Goal: Task Accomplishment & Management: Complete application form

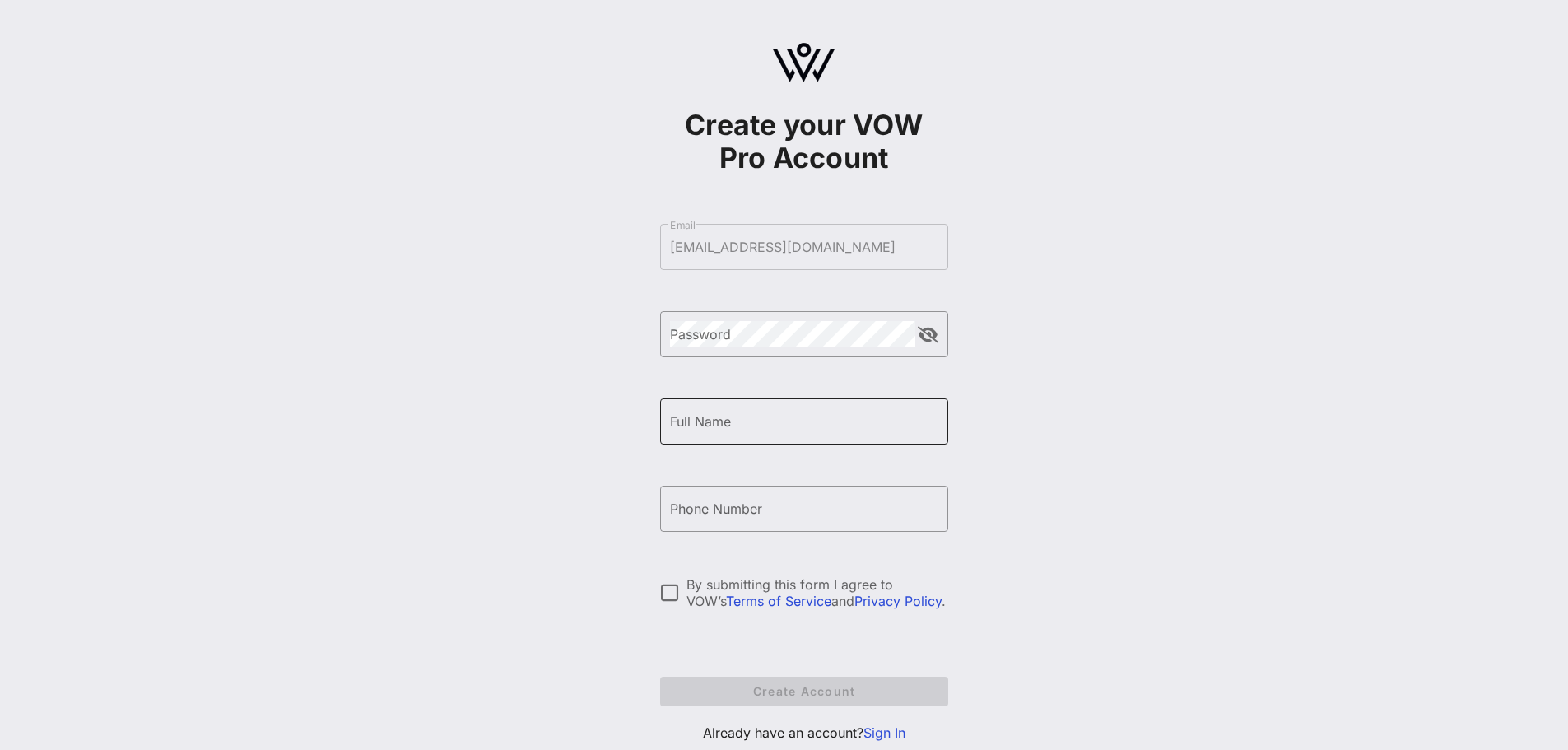
drag, startPoint x: 766, startPoint y: 438, endPoint x: 765, endPoint y: 428, distance: 10.0
click at [766, 437] on div "Full Name" at bounding box center [804, 422] width 269 height 46
type input "[PERSON_NAME]"
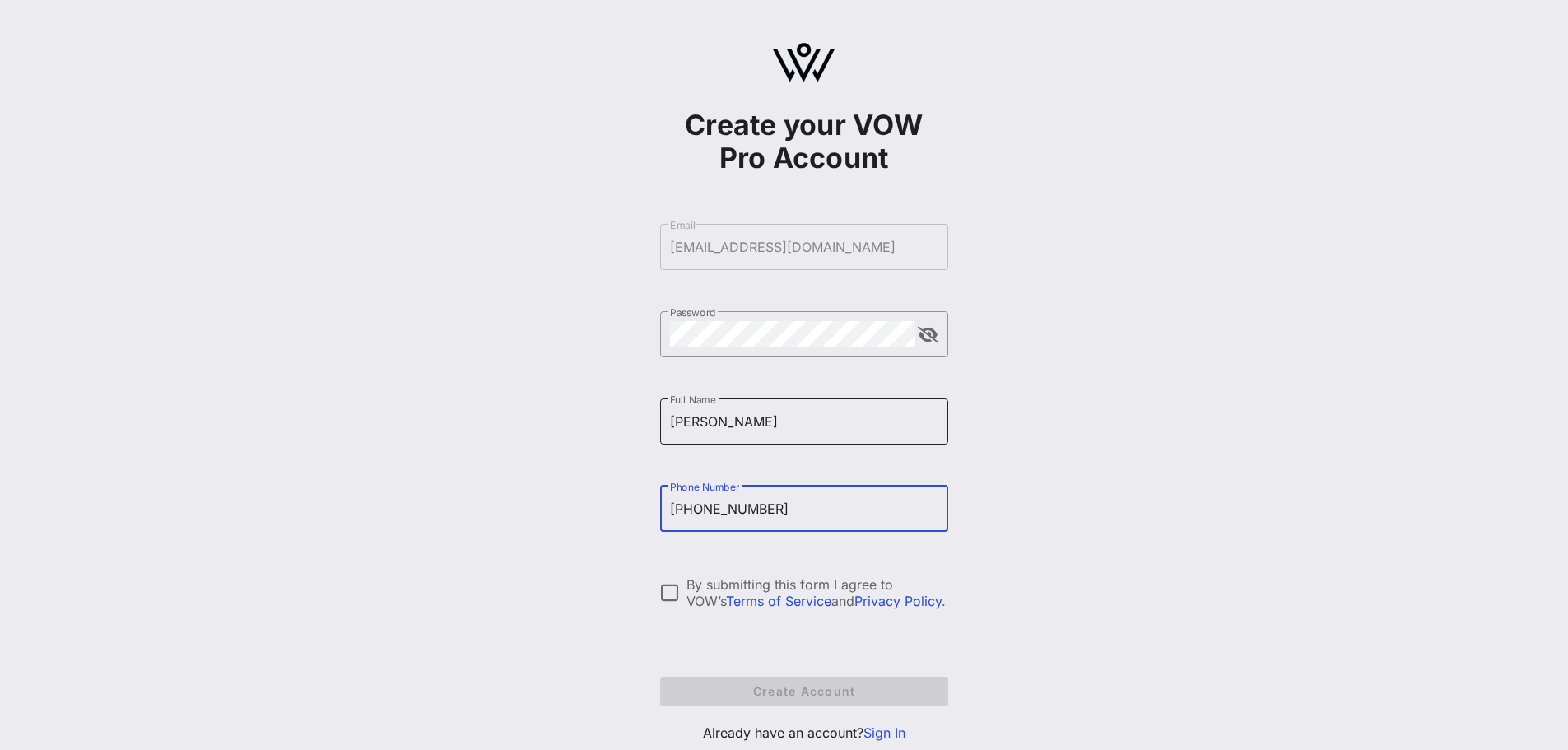
type input "[PHONE_NUMBER]"
click at [762, 425] on input "[PERSON_NAME]" at bounding box center [804, 422] width 269 height 26
type input "[PERSON_NAME]"
click at [668, 600] on div at bounding box center [670, 593] width 28 height 28
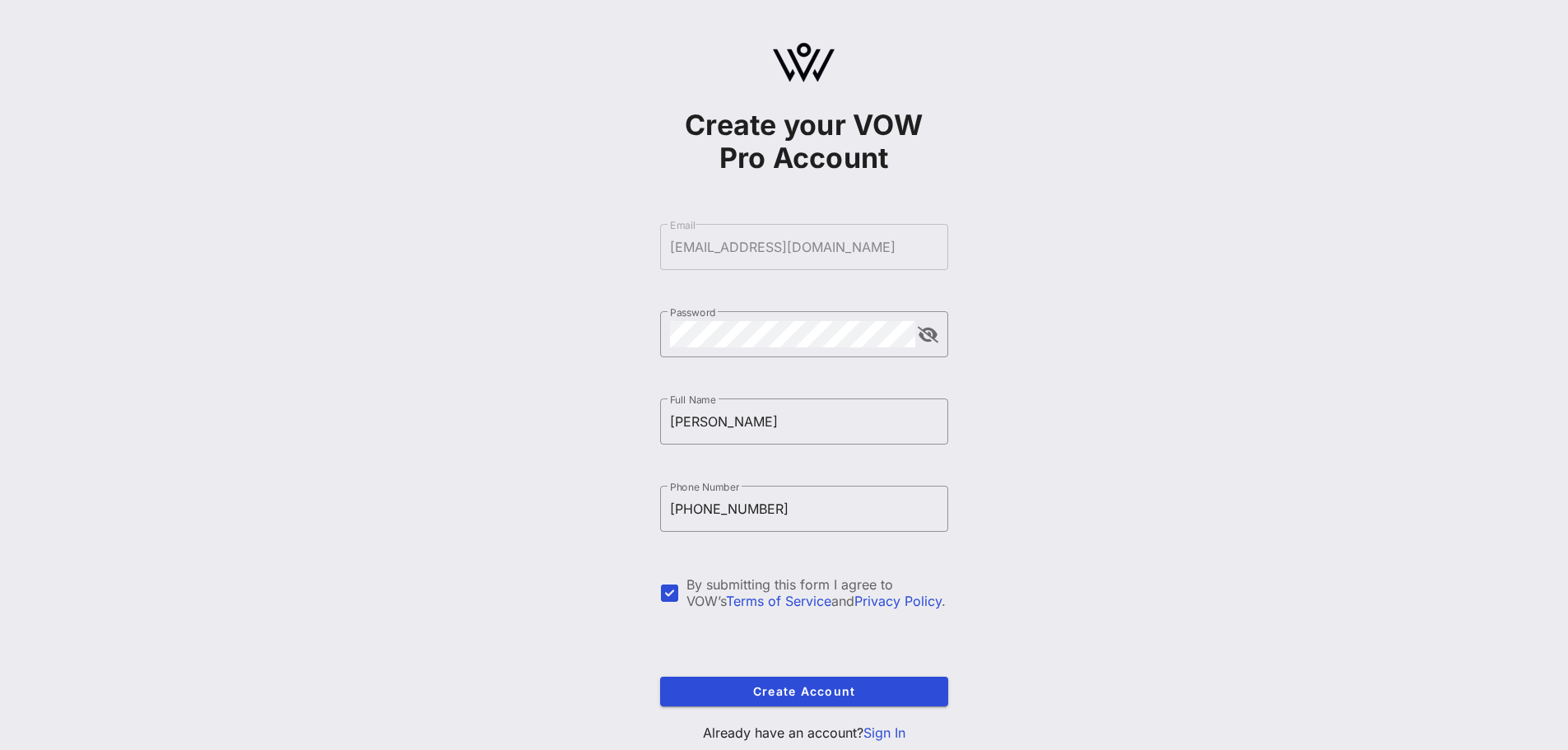
click at [889, 730] on link "Sign In" at bounding box center [884, 733] width 42 height 17
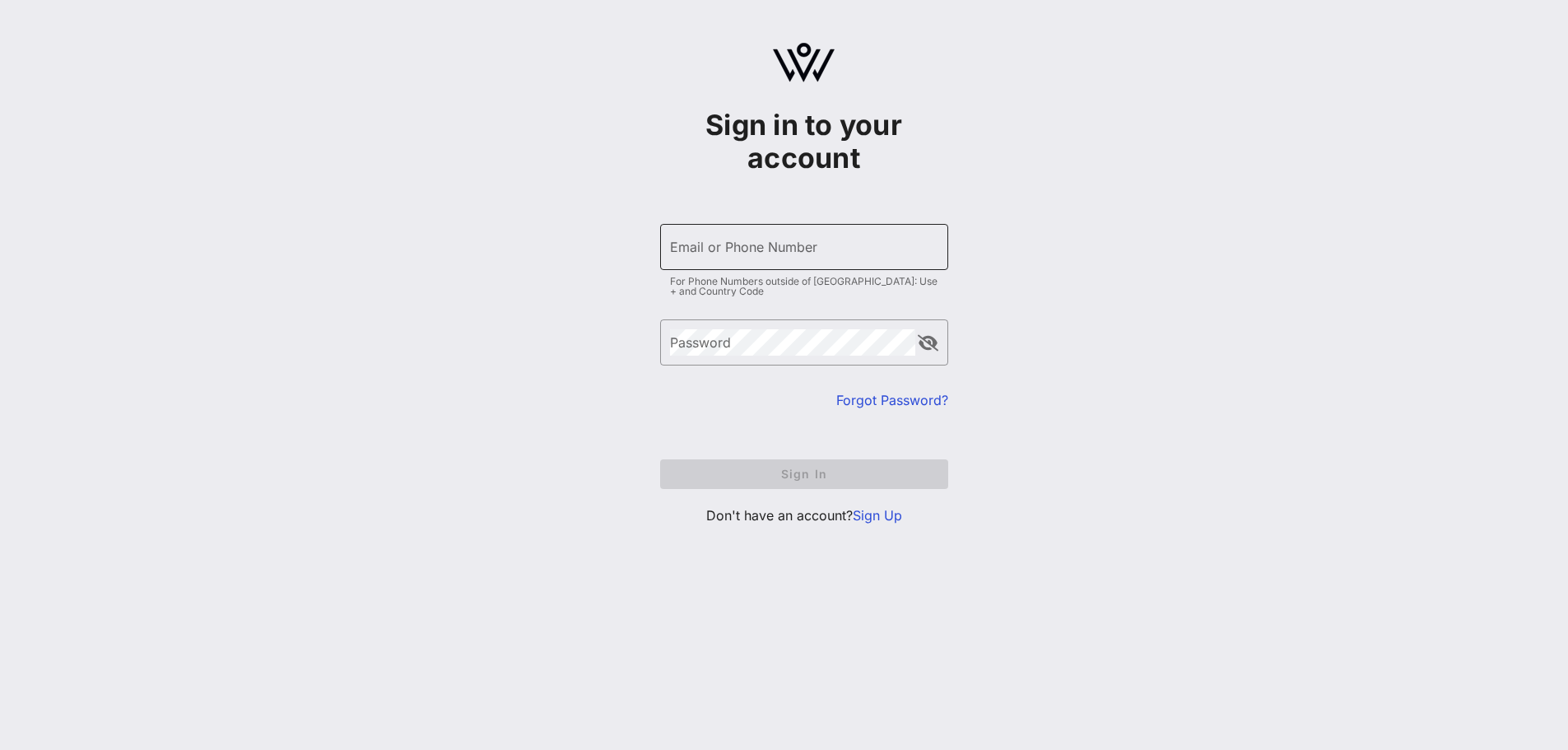
type input "[EMAIL_ADDRESS][DOMAIN_NAME]"
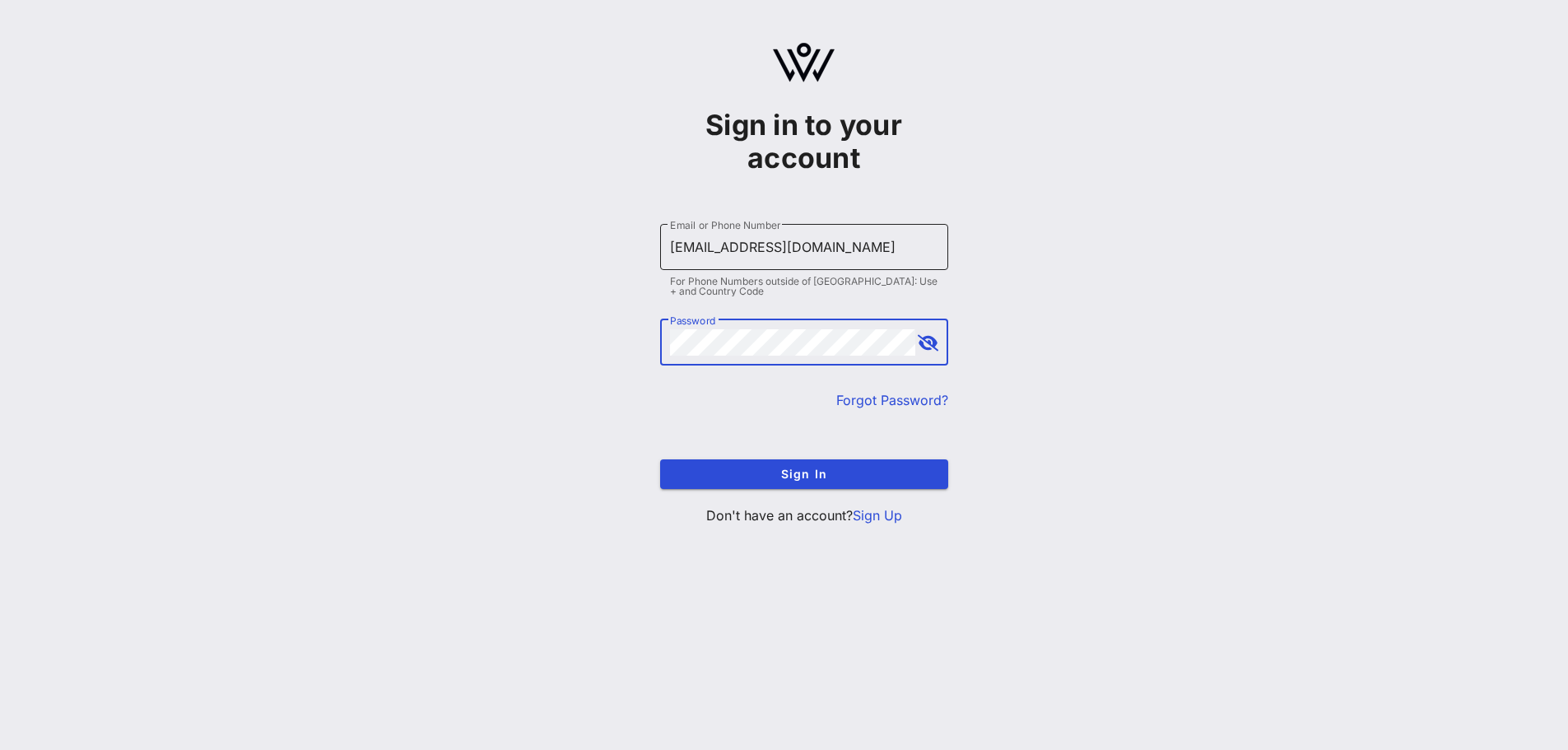
click at [722, 252] on input "[EMAIL_ADDRESS][DOMAIN_NAME]" at bounding box center [804, 247] width 269 height 26
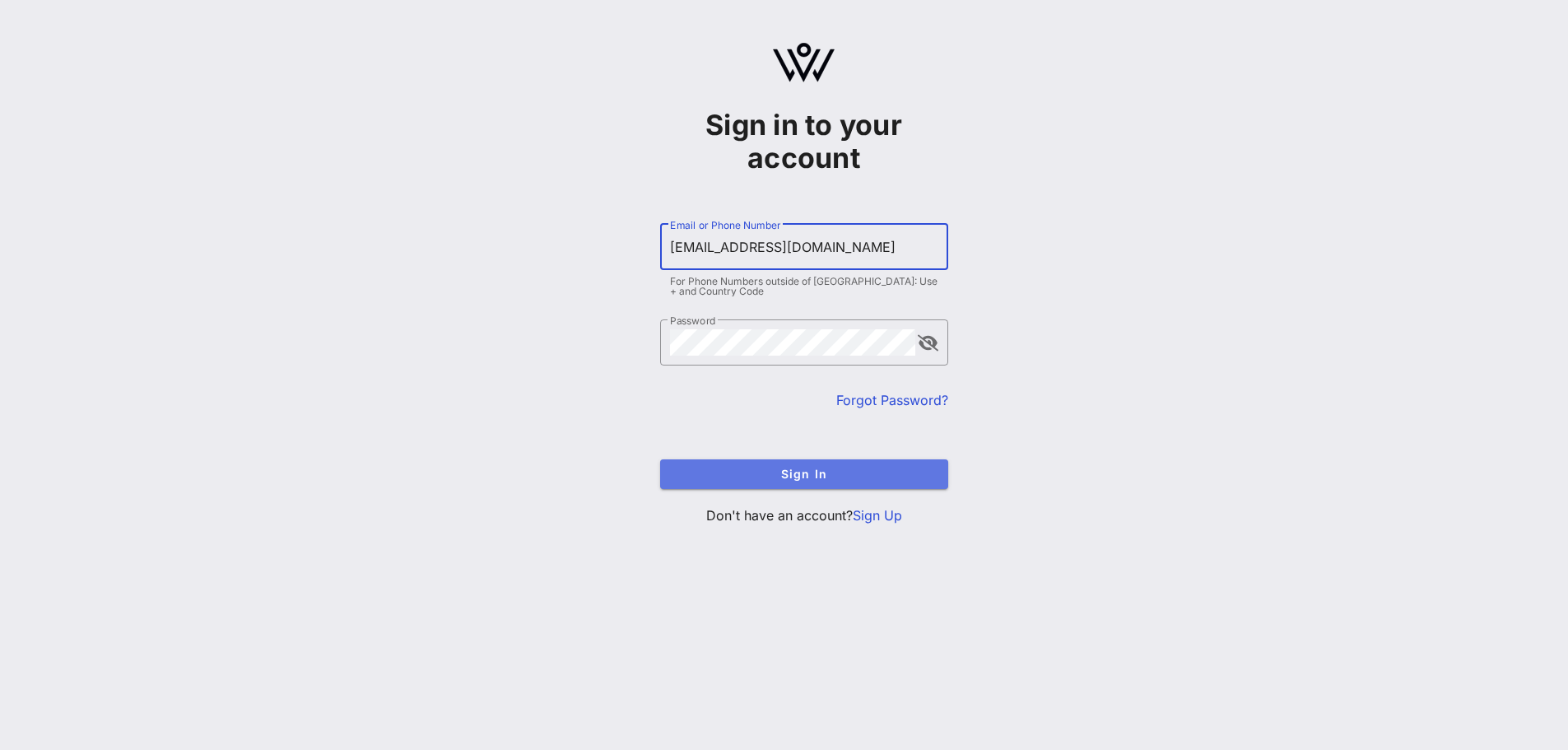
click at [811, 479] on span "Sign In" at bounding box center [804, 474] width 262 height 14
